Goal: Find specific page/section: Find specific page/section

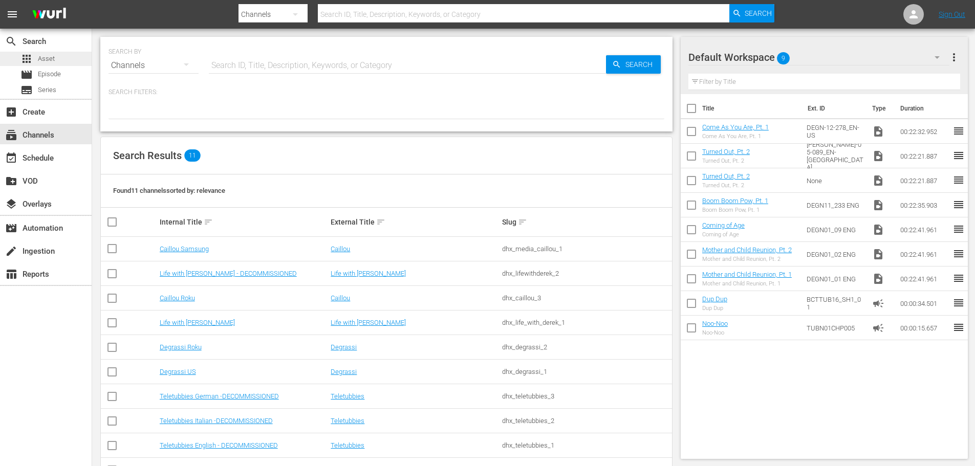
click at [48, 57] on span "Asset" at bounding box center [46, 59] width 17 height 10
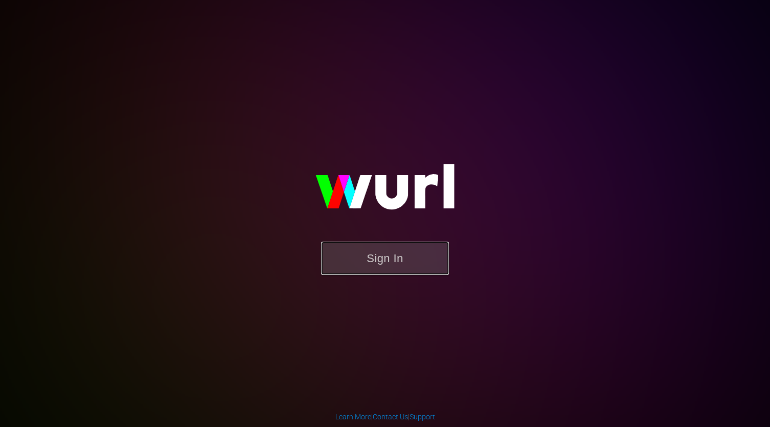
click at [384, 262] on button "Sign In" at bounding box center [385, 258] width 128 height 33
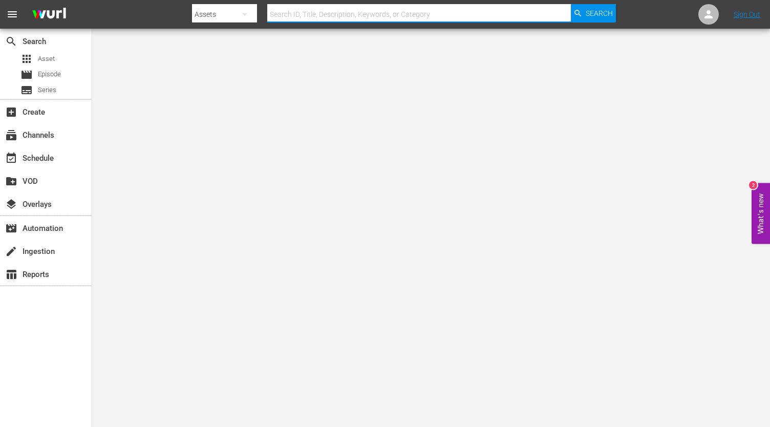
click at [302, 17] on input "text" at bounding box center [419, 14] width 304 height 25
click at [44, 57] on span "Asset" at bounding box center [46, 59] width 17 height 10
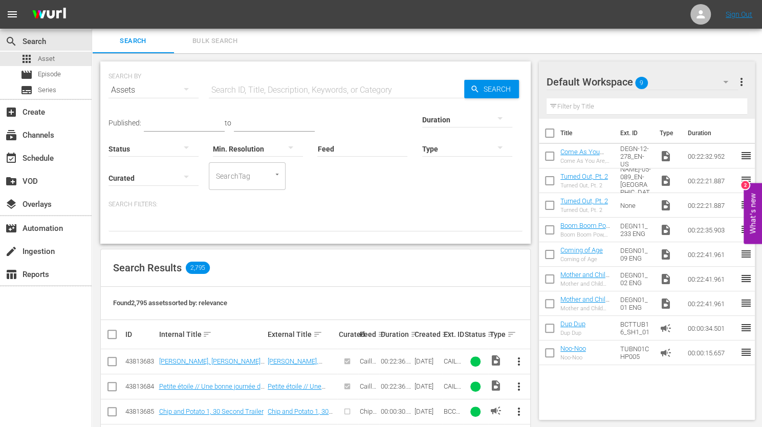
click at [242, 90] on input "text" at bounding box center [336, 90] width 255 height 25
paste input "DEGH-01"
click at [261, 85] on input "DEGH-01" at bounding box center [336, 90] width 255 height 25
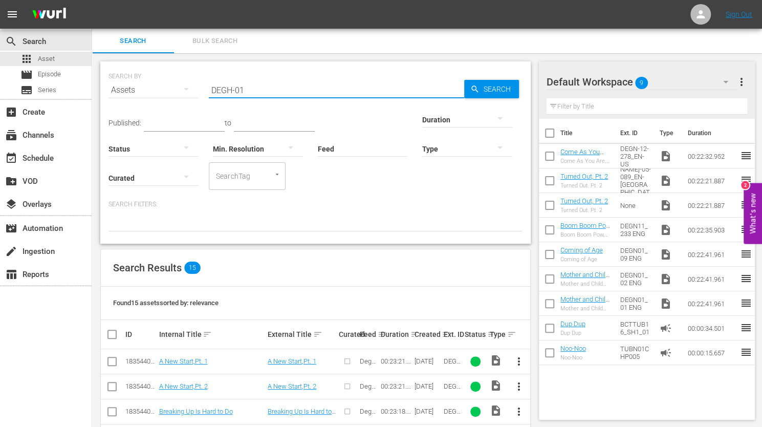
drag, startPoint x: 253, startPoint y: 89, endPoint x: 204, endPoint y: 90, distance: 48.6
click at [204, 90] on div "SEARCH BY Search By Assets Search ID, Title, Description, Keywords, or Category…" at bounding box center [316, 84] width 414 height 37
paste input "-001"
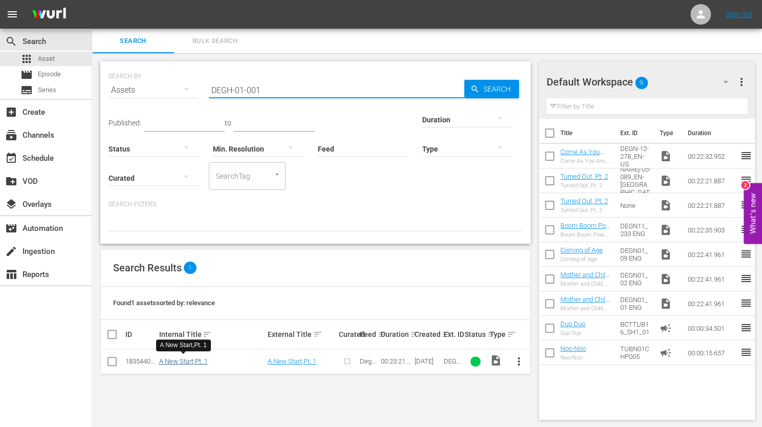
type input "DEGH-01-001"
click at [186, 360] on link "A New Start,Pt. 1" at bounding box center [183, 361] width 49 height 8
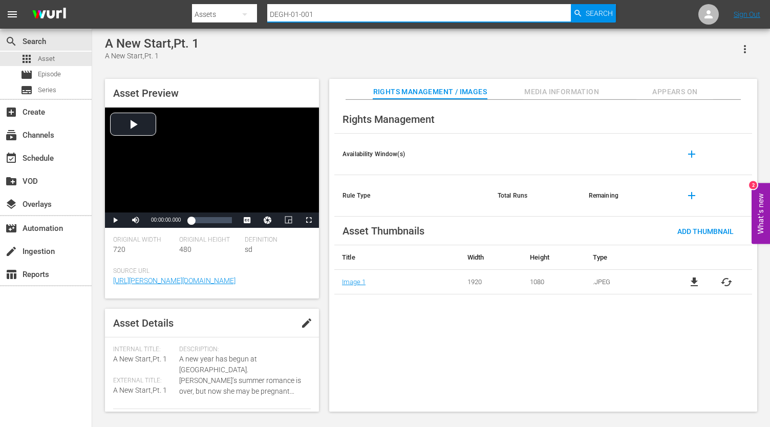
drag, startPoint x: 327, startPoint y: 13, endPoint x: 269, endPoint y: 13, distance: 58.3
click at [269, 13] on input "DEGH-01-001" at bounding box center [419, 14] width 304 height 25
paste input "J-02-014"
type input "DEGJ-02-014"
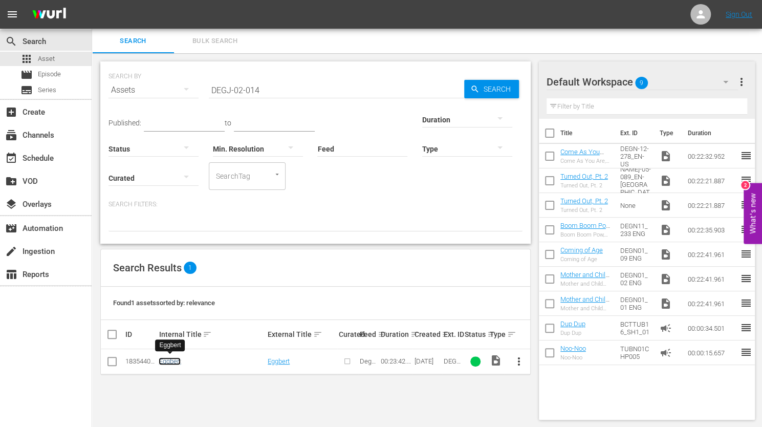
click at [169, 358] on link "Eggbert" at bounding box center [170, 361] width 22 height 8
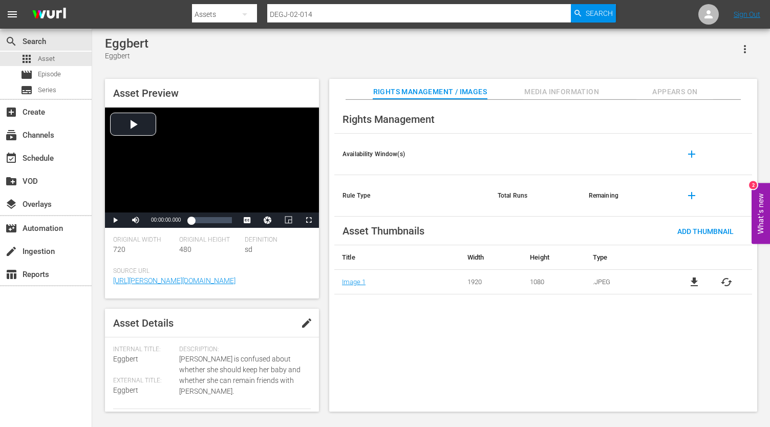
click at [286, 17] on input "DEGJ-02-014" at bounding box center [419, 14] width 304 height 25
click at [297, 16] on input "DEGJ-02-014" at bounding box center [419, 14] width 304 height 25
click at [312, 15] on input "DEGJ-01-014" at bounding box center [419, 14] width 304 height 25
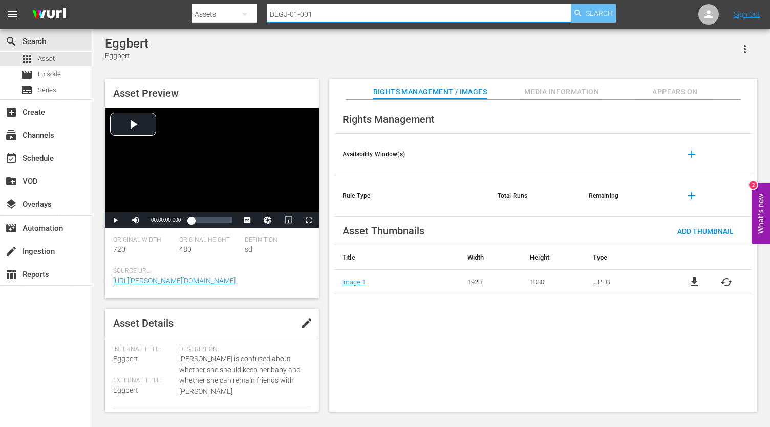
type input "DEGJ-01-001"
click at [598, 10] on span "Search" at bounding box center [599, 13] width 27 height 18
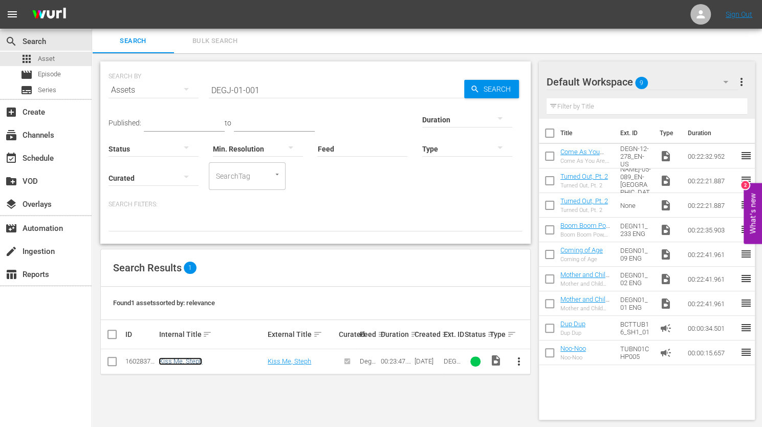
click at [184, 361] on link "Kiss Me, Steph" at bounding box center [181, 361] width 44 height 8
